Goal: Information Seeking & Learning: Learn about a topic

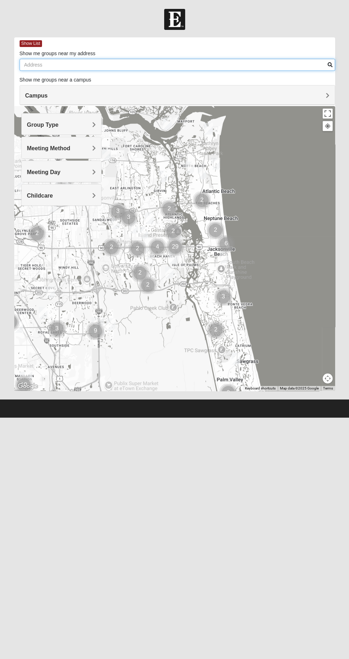
click at [252, 64] on input "Show me groups near my address" at bounding box center [177, 65] width 315 height 12
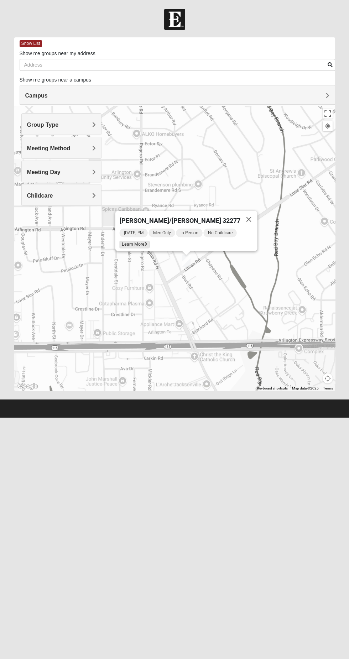
click at [147, 242] on icon at bounding box center [146, 244] width 3 height 4
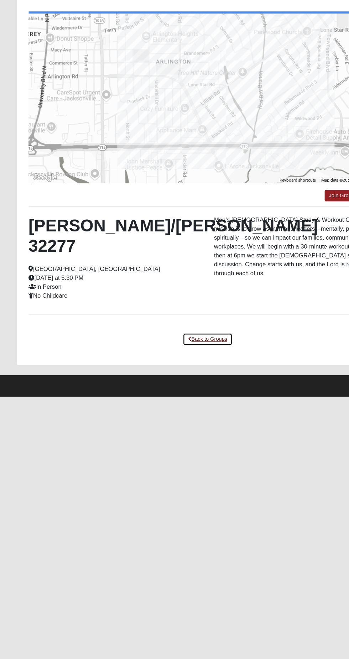
click at [181, 351] on link "Back to Groups" at bounding box center [174, 351] width 42 height 11
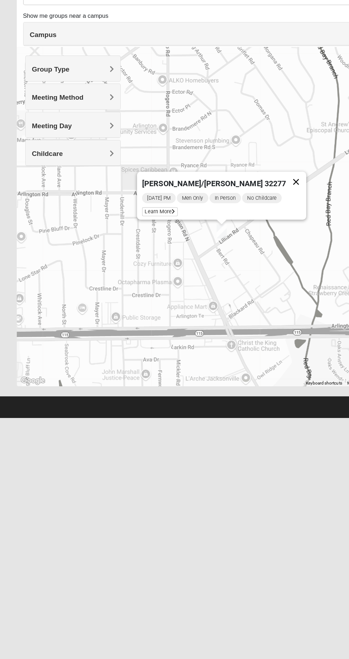
click at [240, 223] on button "Close" at bounding box center [248, 219] width 17 height 17
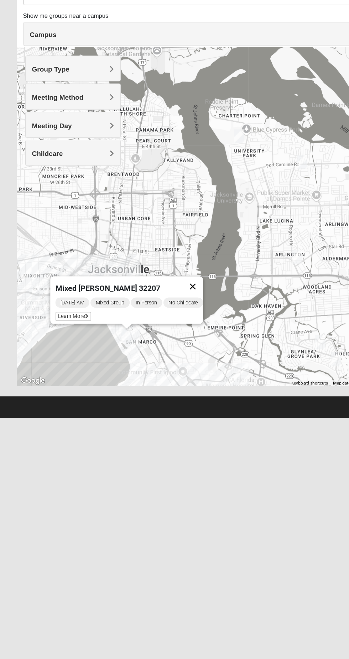
click at [170, 309] on button "Close" at bounding box center [161, 307] width 17 height 17
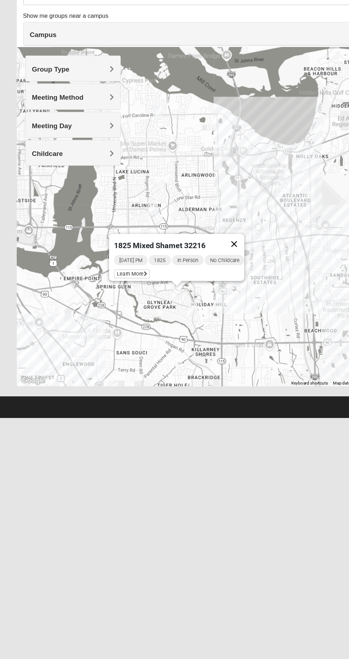
click at [202, 270] on button "Close" at bounding box center [196, 271] width 17 height 17
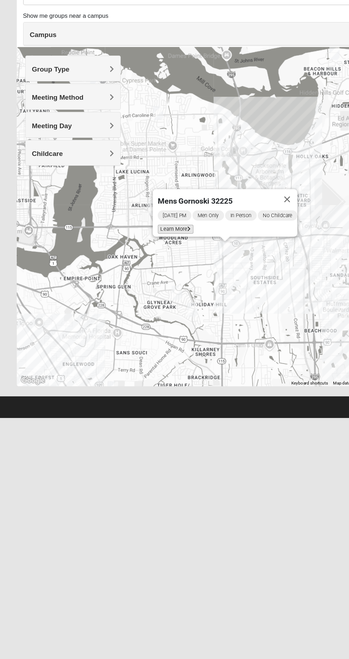
click at [158, 257] on icon at bounding box center [159, 259] width 3 height 4
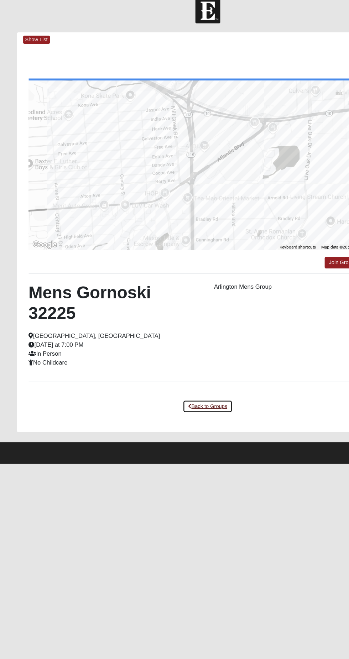
click at [172, 346] on link "Back to Groups" at bounding box center [174, 351] width 42 height 11
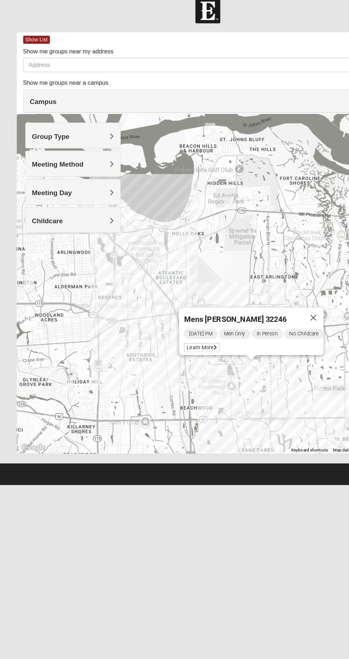
click at [178, 279] on div "Mens [PERSON_NAME] 32246" at bounding box center [205, 276] width 100 height 17
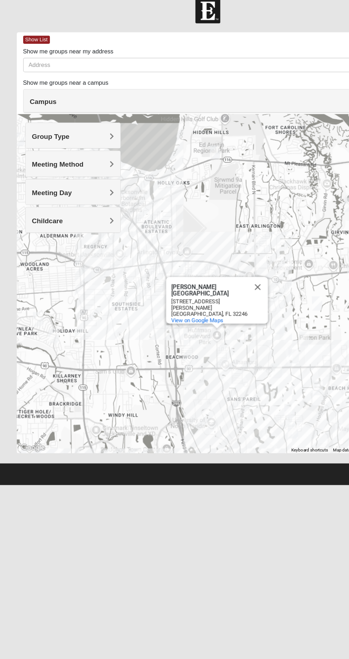
click at [216, 262] on div "[STREET_ADDRESS][PERSON_NAME]" at bounding box center [184, 269] width 81 height 16
click at [216, 254] on button "Close" at bounding box center [216, 251] width 17 height 17
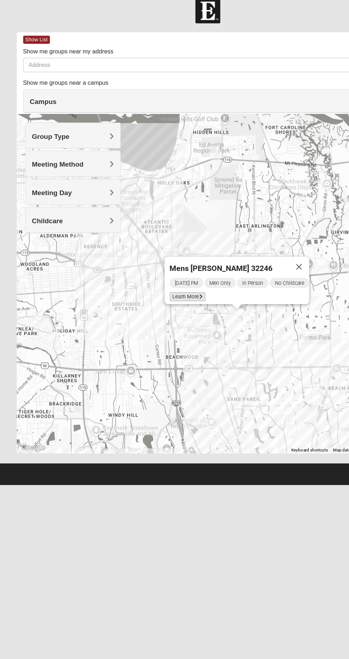
click at [160, 256] on span "Learn More" at bounding box center [158, 259] width 30 height 7
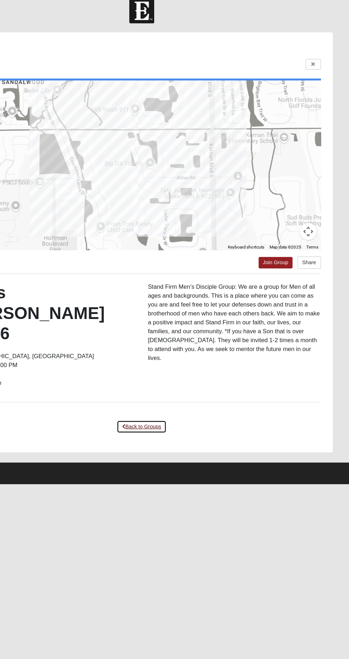
click at [186, 363] on link "Back to Groups" at bounding box center [174, 368] width 42 height 11
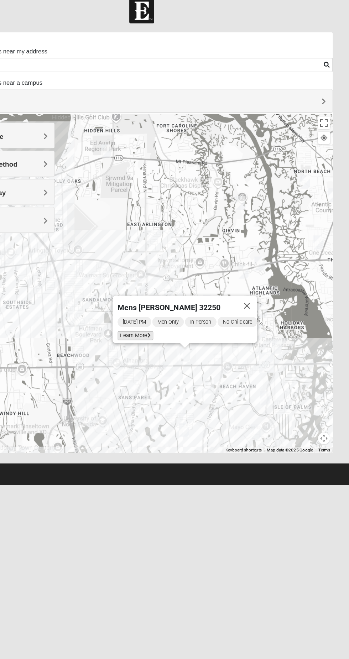
click at [169, 288] on span "Learn More" at bounding box center [169, 291] width 30 height 7
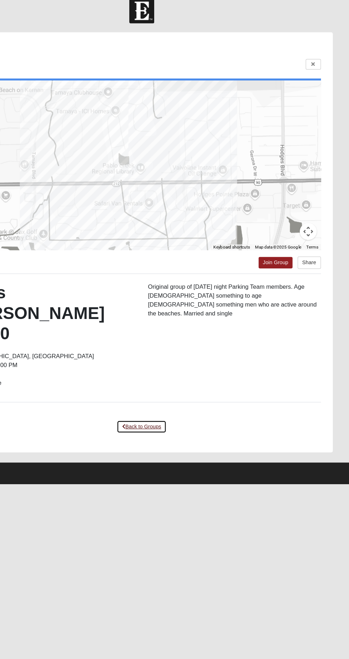
click at [181, 363] on link "Back to Groups" at bounding box center [174, 368] width 42 height 11
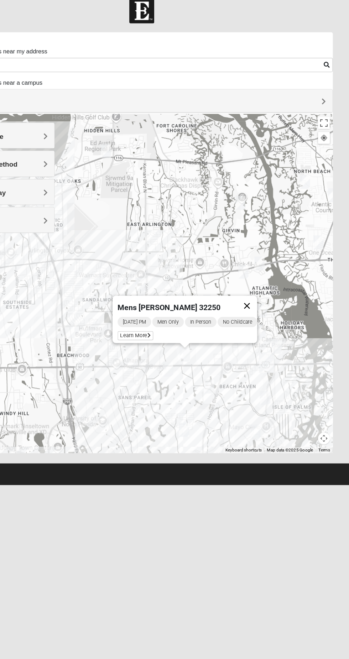
click at [269, 267] on button "Close" at bounding box center [262, 266] width 17 height 17
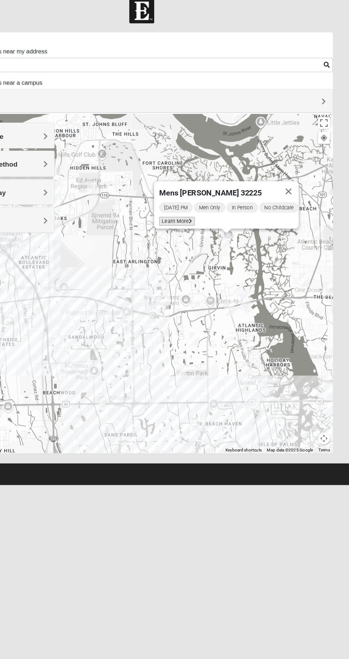
click at [200, 193] on span "Learn More" at bounding box center [204, 195] width 30 height 7
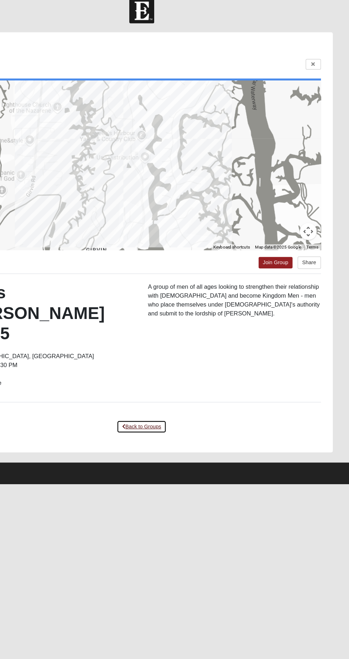
click at [176, 363] on link "Back to Groups" at bounding box center [174, 368] width 42 height 11
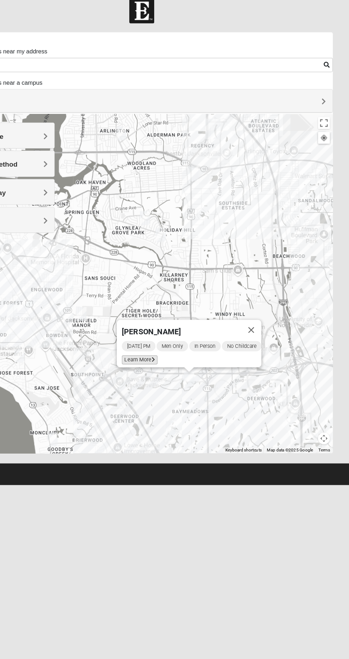
click at [169, 309] on span "Learn More" at bounding box center [173, 312] width 30 height 7
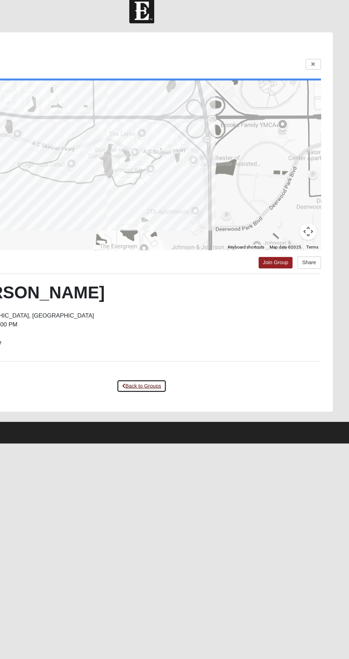
click at [177, 337] on link "Back to Groups" at bounding box center [174, 334] width 42 height 11
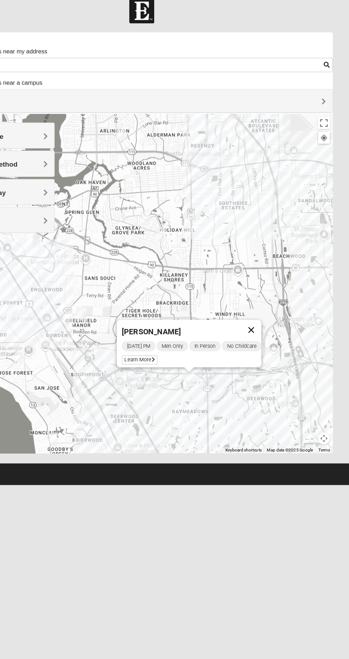
click at [274, 291] on button "Close" at bounding box center [266, 287] width 17 height 17
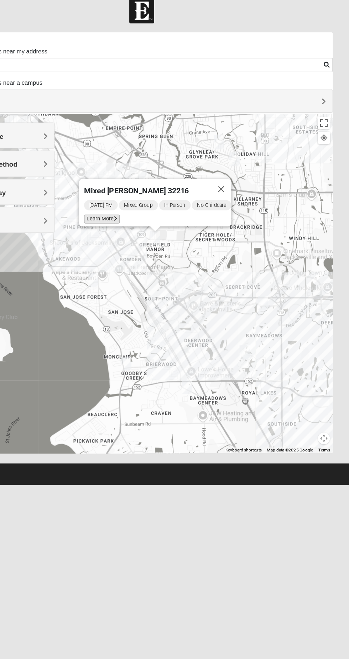
click at [137, 192] on span "Learn More" at bounding box center [141, 193] width 30 height 7
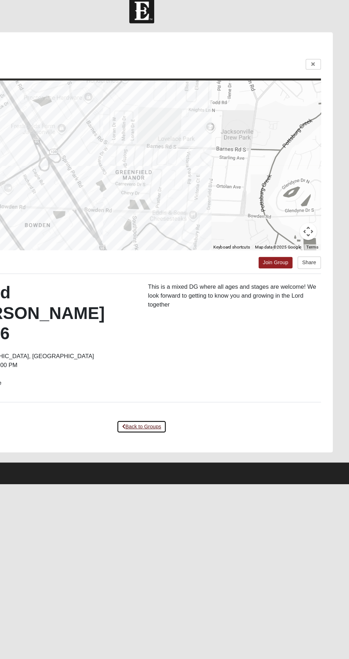
click at [178, 363] on link "Back to Groups" at bounding box center [174, 368] width 42 height 11
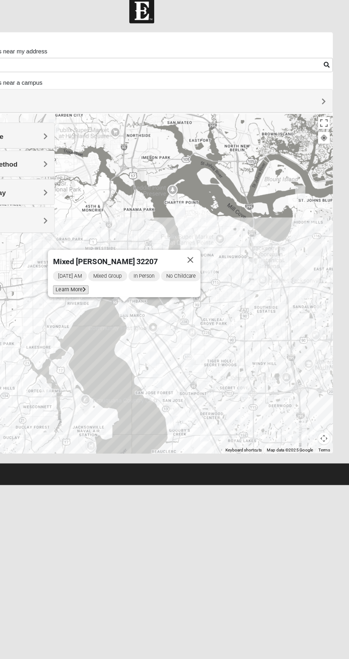
click at [115, 250] on span "Learn More" at bounding box center [115, 253] width 30 height 7
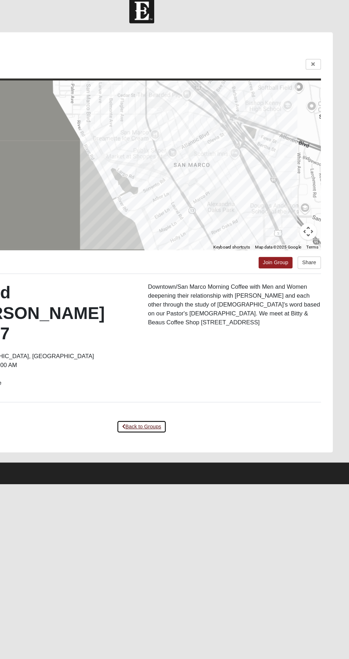
click at [177, 363] on link "Back to Groups" at bounding box center [174, 368] width 42 height 11
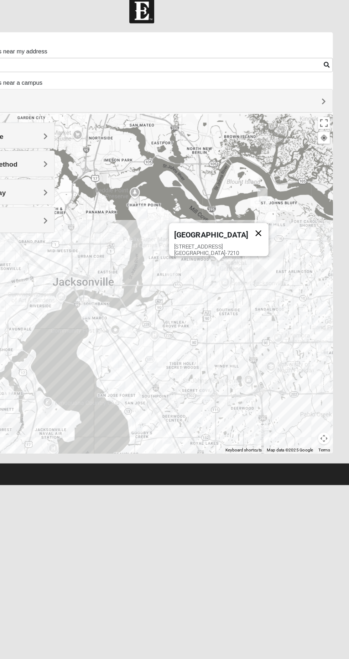
click at [264, 204] on button "Close" at bounding box center [272, 206] width 17 height 17
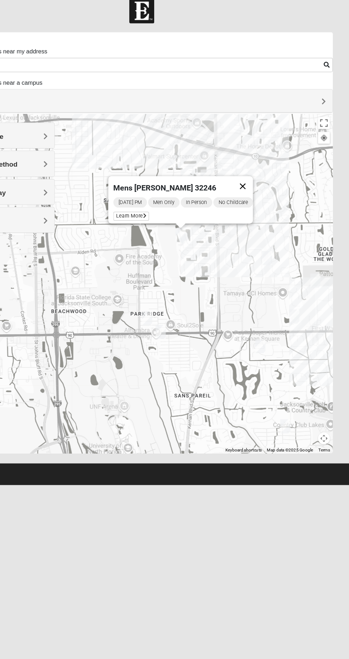
click at [268, 166] on button "Close" at bounding box center [259, 166] width 17 height 17
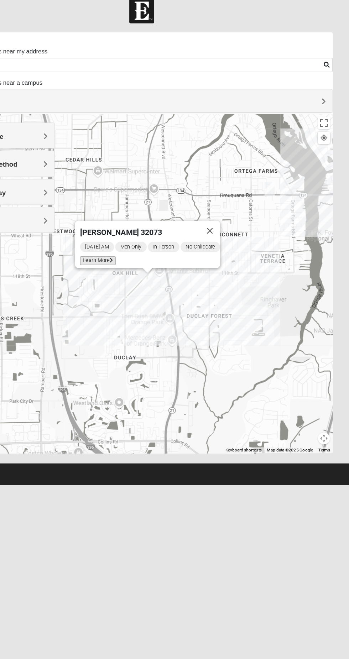
click at [136, 227] on span "Learn More" at bounding box center [138, 228] width 30 height 7
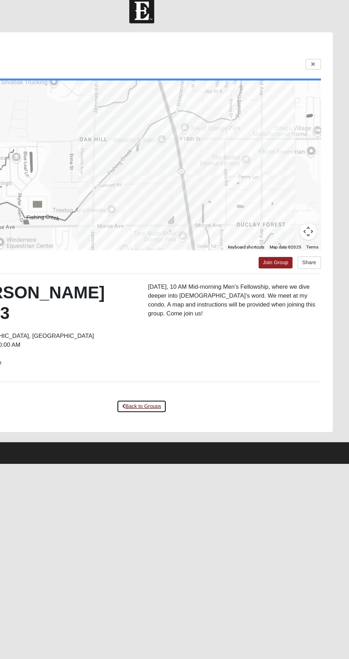
click at [186, 346] on link "Back to Groups" at bounding box center [174, 351] width 42 height 11
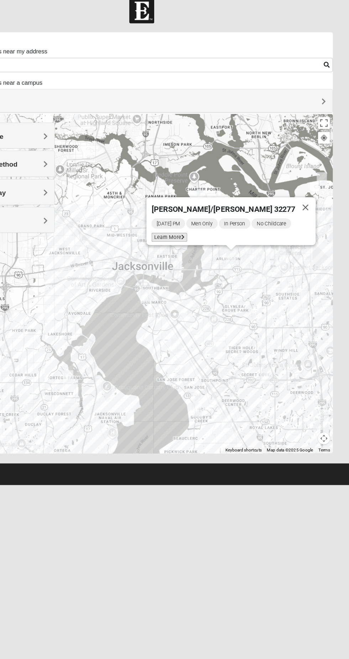
click at [199, 206] on span "Learn More" at bounding box center [198, 209] width 30 height 7
